Goal: Information Seeking & Learning: Learn about a topic

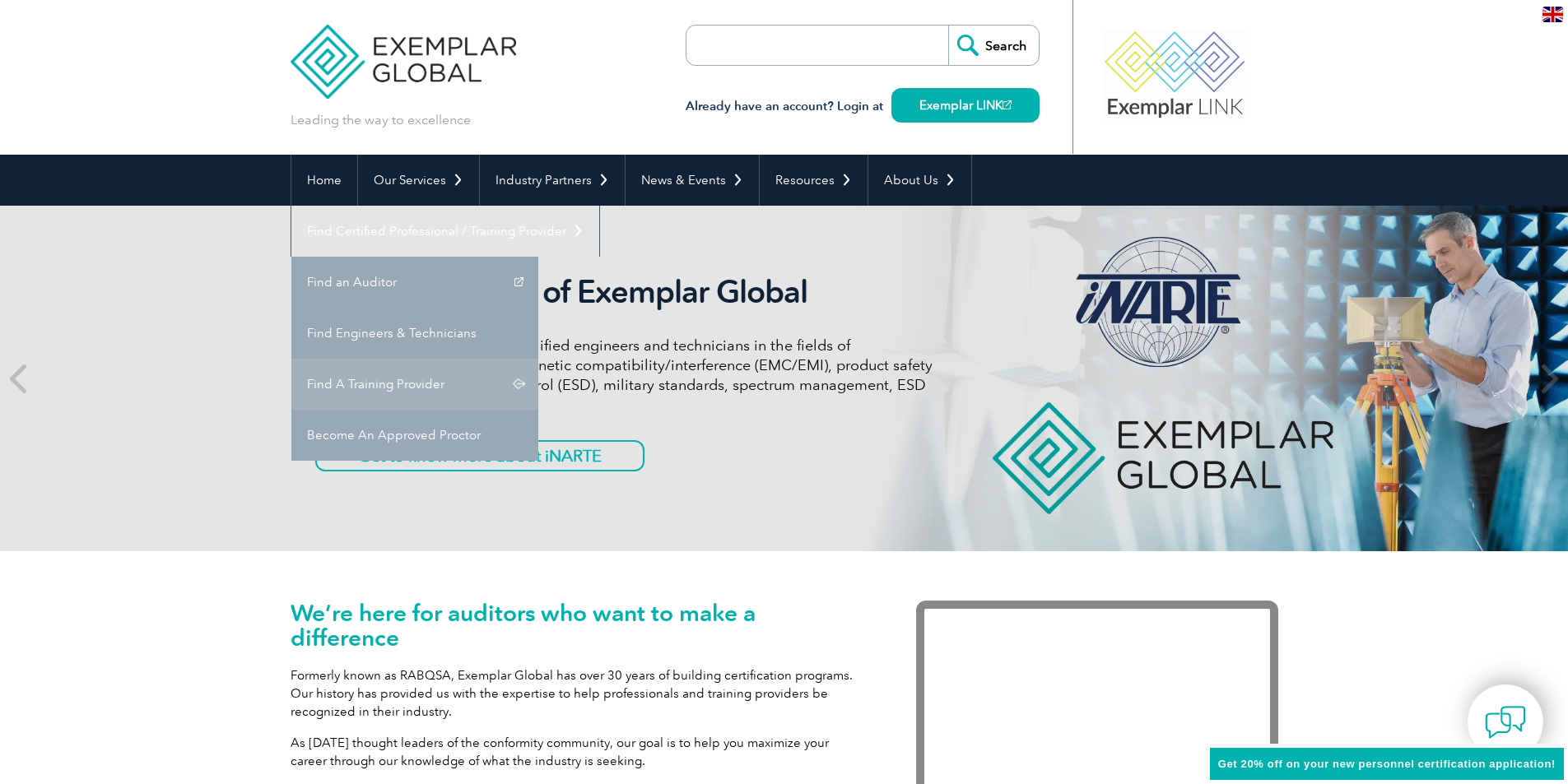
click at [539, 359] on link "Find A Training Provider" at bounding box center [415, 384] width 247 height 51
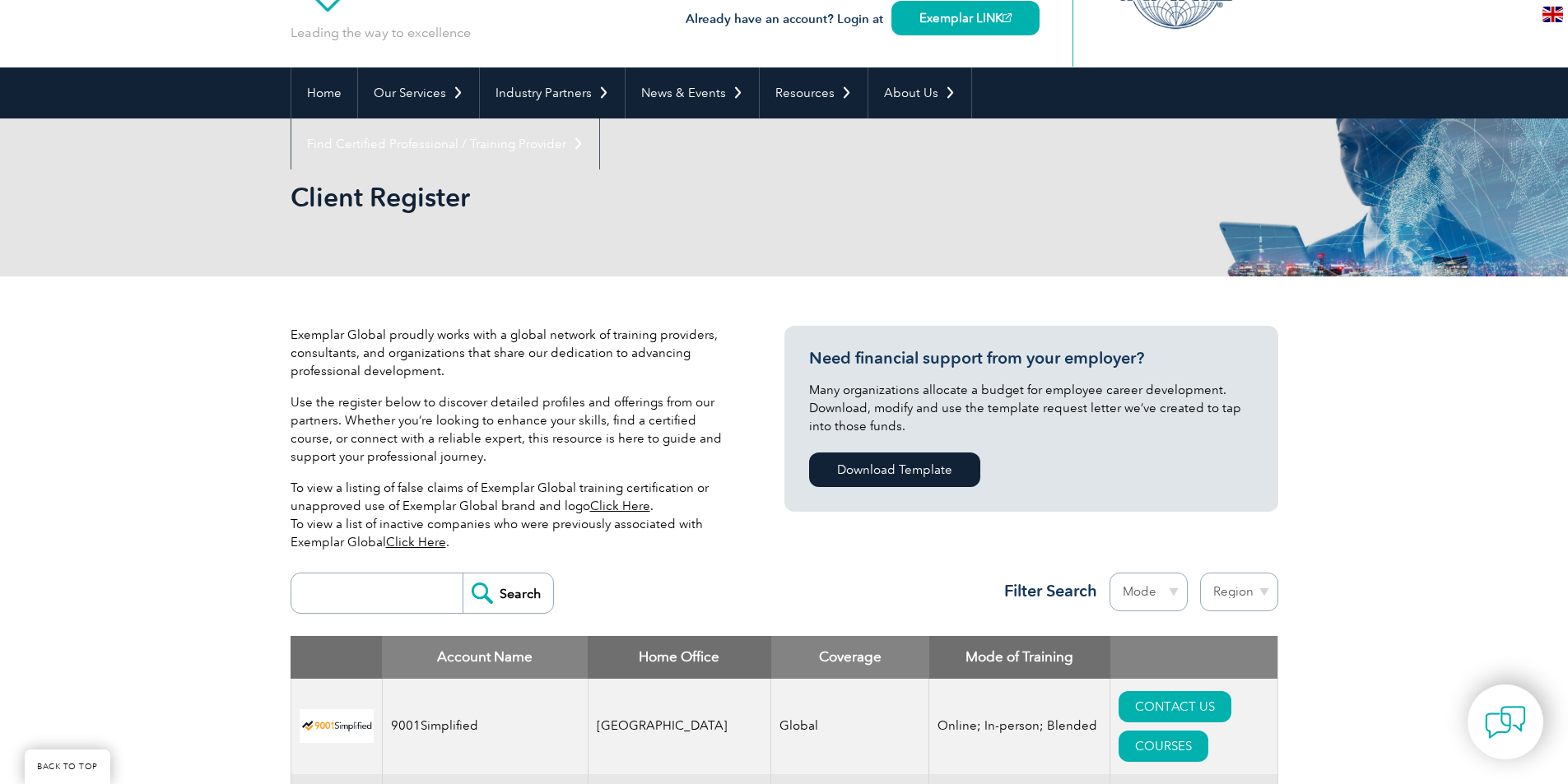
scroll to position [412, 0]
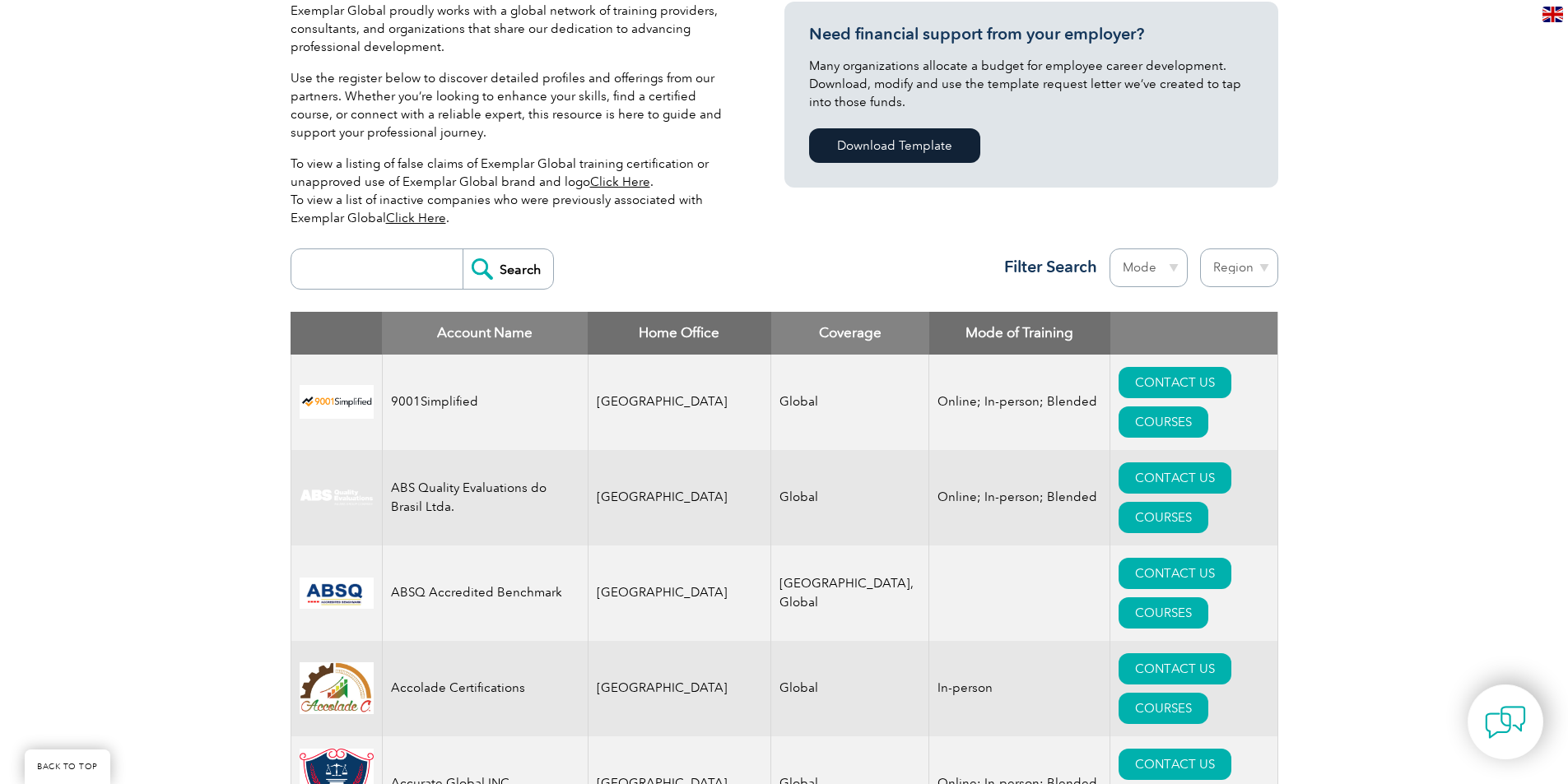
click at [351, 274] on input "search" at bounding box center [381, 269] width 163 height 39
type input "sigma"
click at [463, 249] on input "Search" at bounding box center [508, 269] width 90 height 39
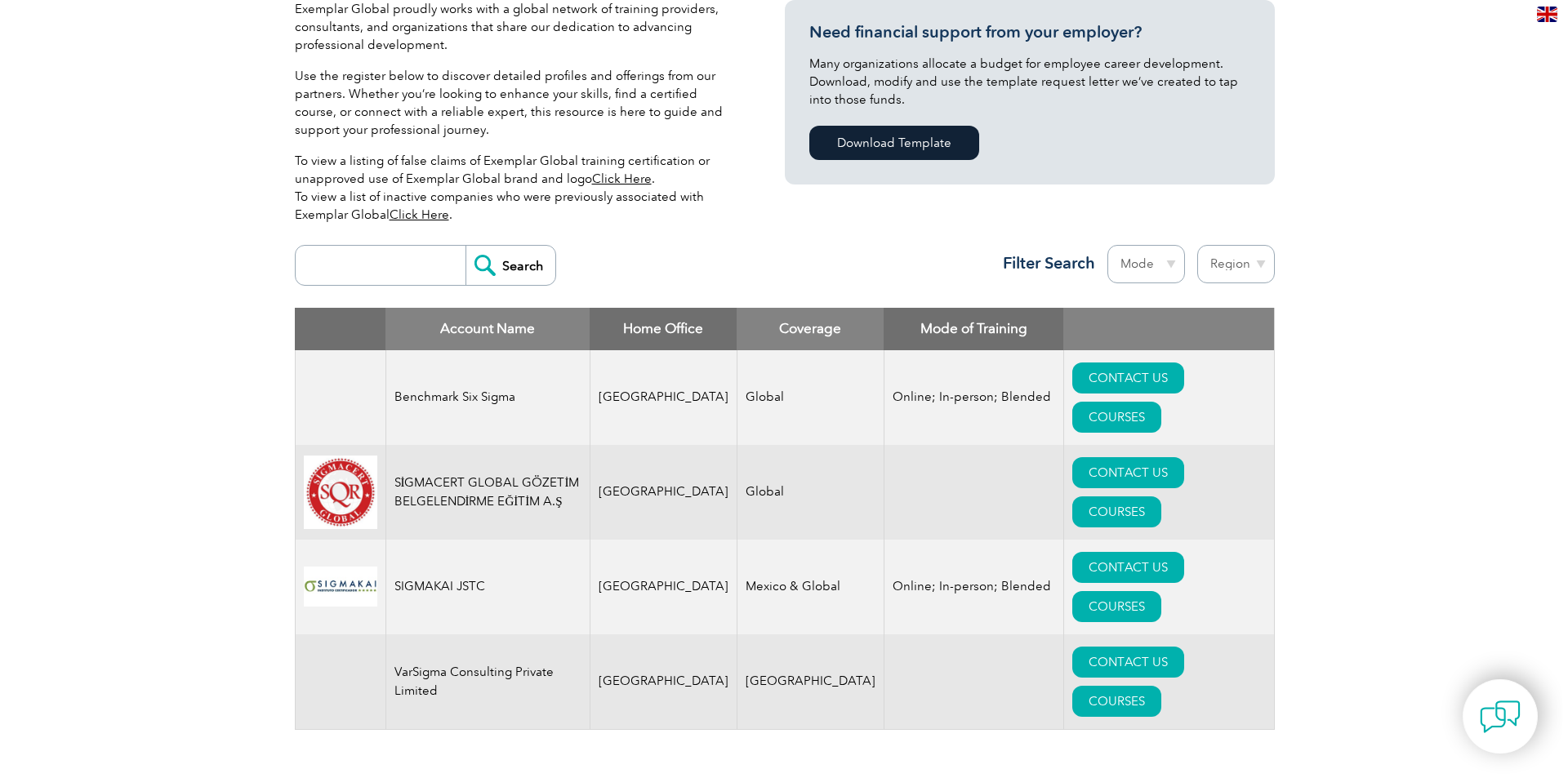
scroll to position [490, 0]
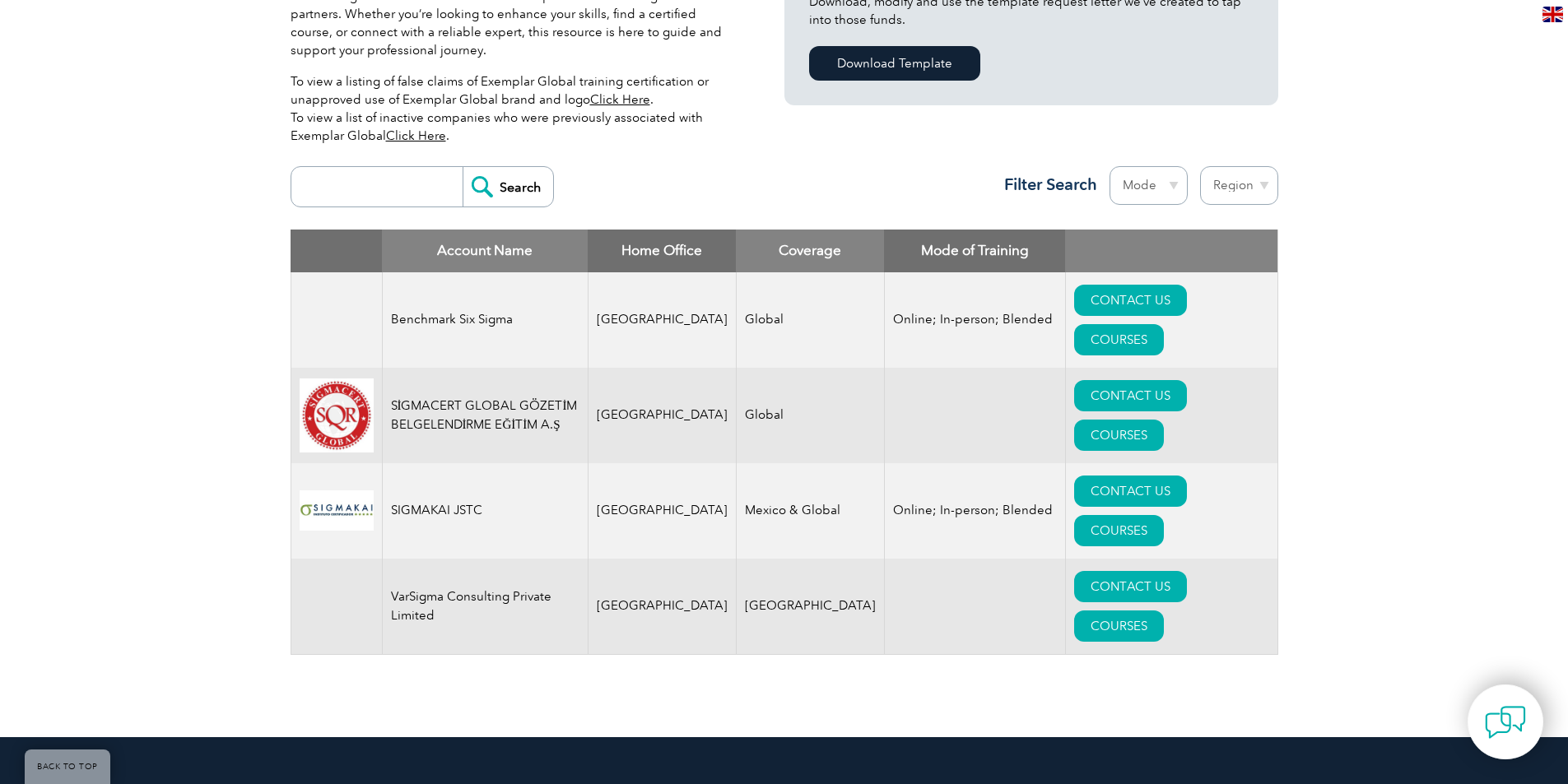
click at [471, 296] on td "Benchmark Six Sigma" at bounding box center [484, 321] width 206 height 96
click at [1164, 324] on link "COURSES" at bounding box center [1119, 339] width 89 height 31
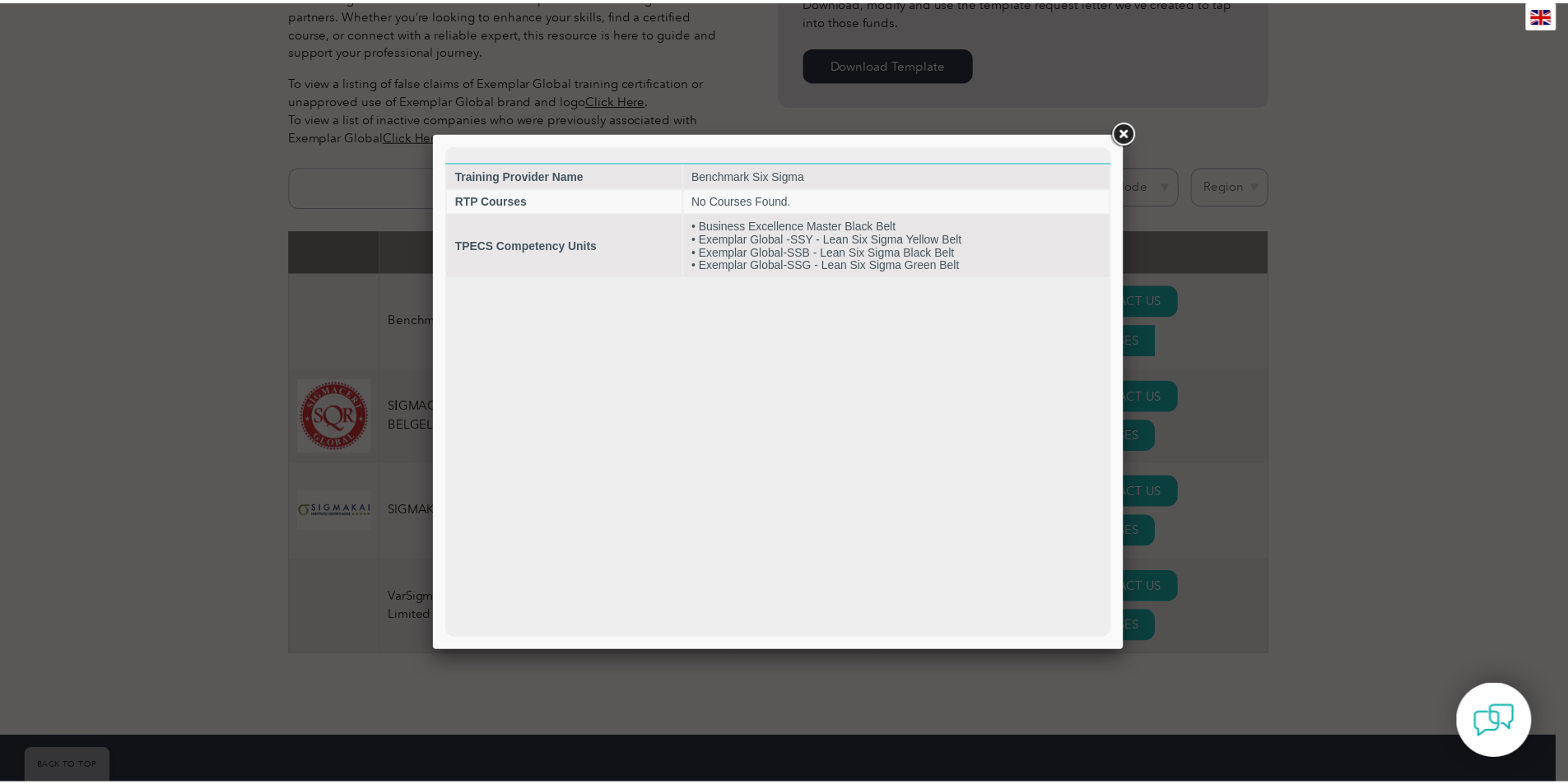
scroll to position [0, 0]
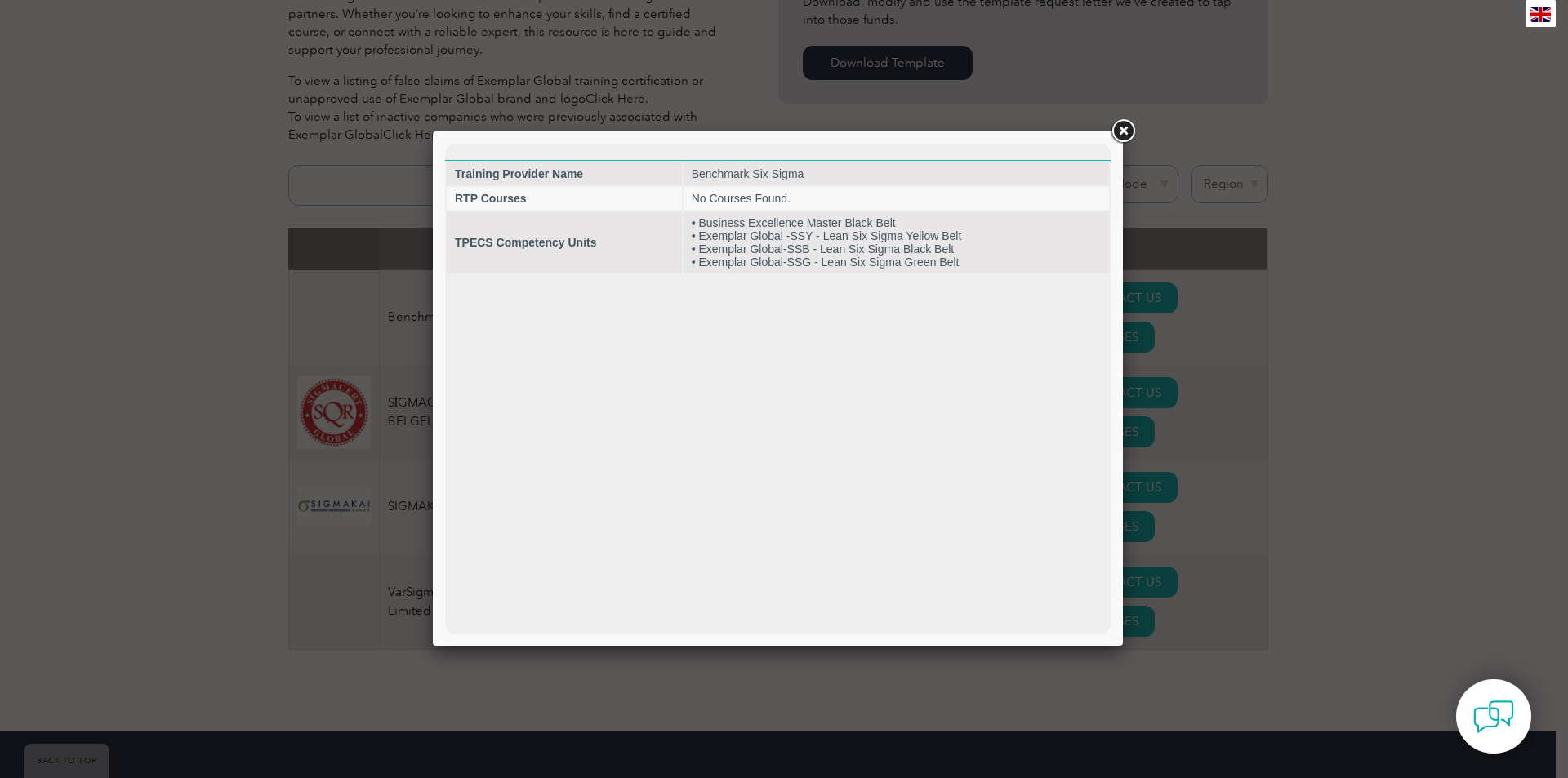
click at [1129, 128] on link at bounding box center [1123, 132] width 30 height 30
